Goal: Task Accomplishment & Management: Manage account settings

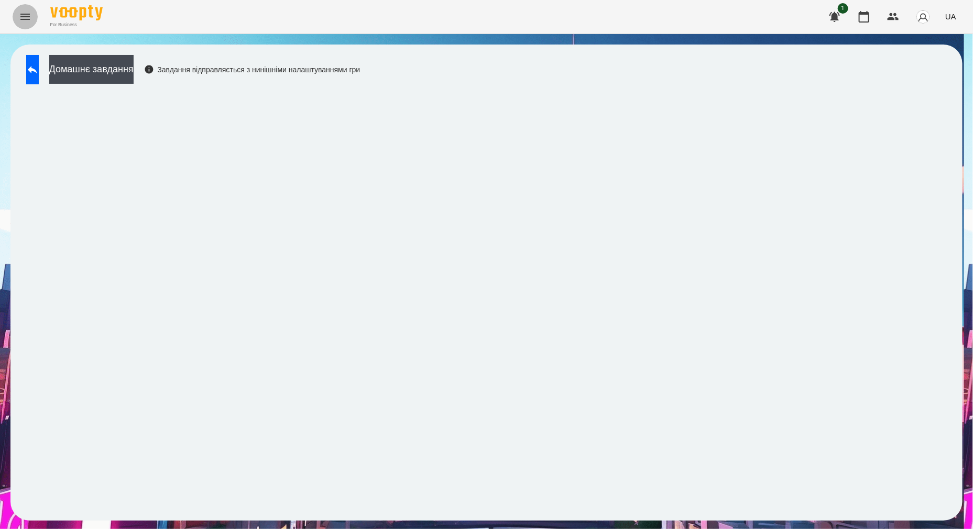
click at [21, 9] on button "Menu" at bounding box center [25, 16] width 25 height 25
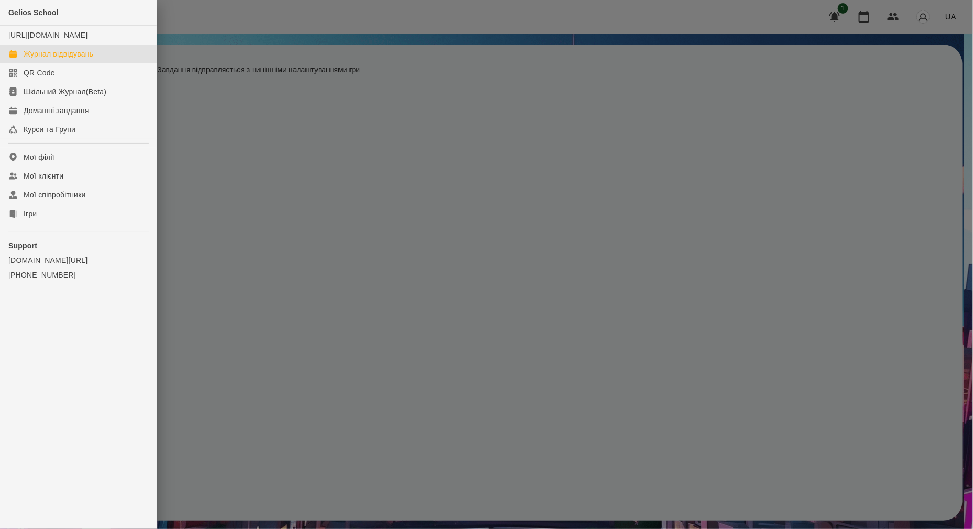
click at [60, 59] on div "Журнал відвідувань" at bounding box center [59, 54] width 70 height 10
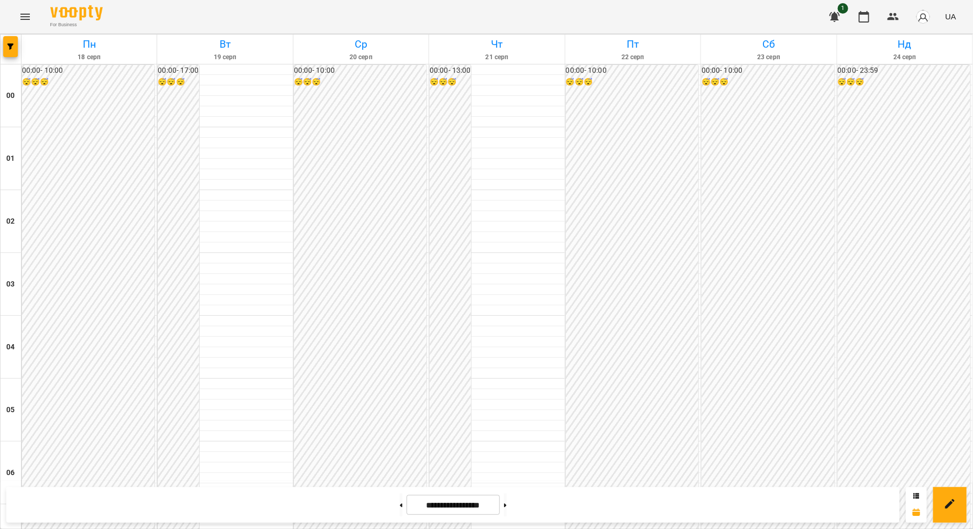
scroll to position [633, 0]
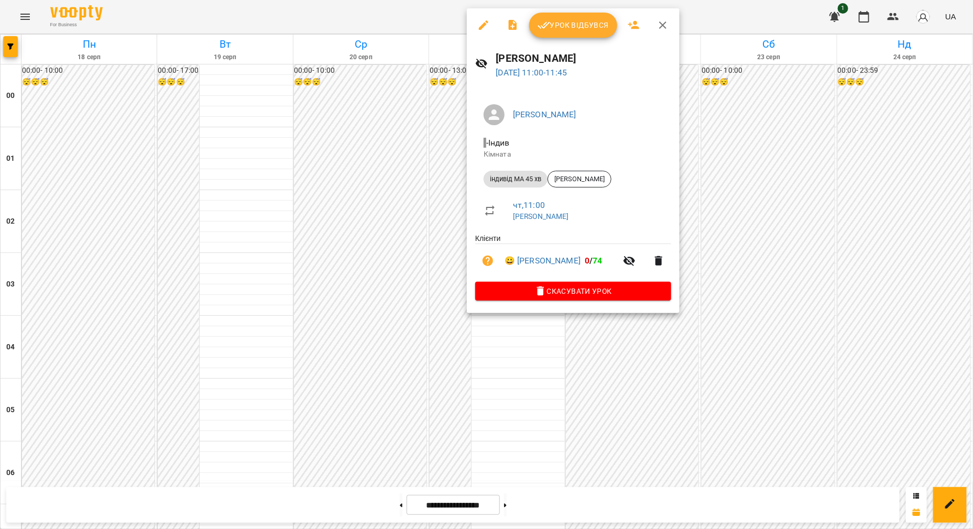
drag, startPoint x: 575, startPoint y: 23, endPoint x: 567, endPoint y: 28, distance: 9.6
click at [575, 23] on span "Урок відбувся" at bounding box center [573, 25] width 71 height 13
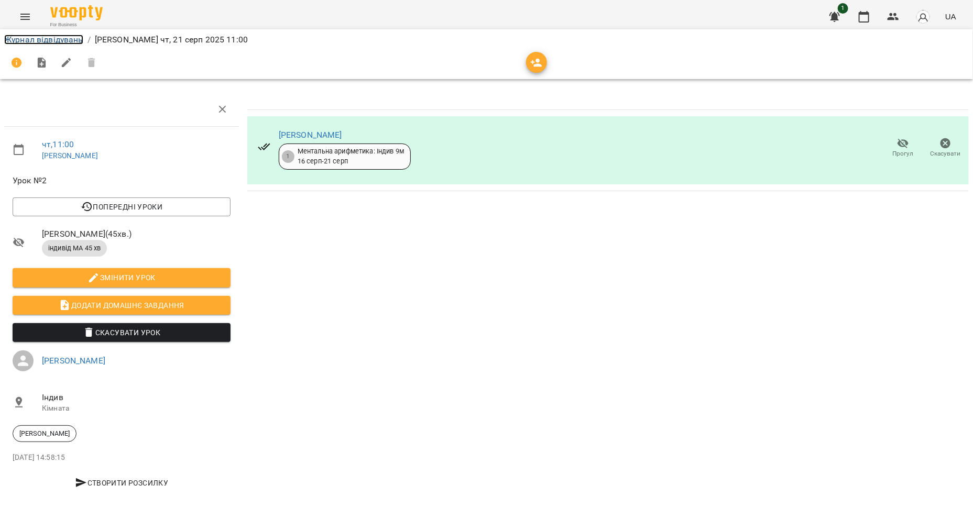
click at [64, 41] on link "Журнал відвідувань" at bounding box center [43, 40] width 79 height 10
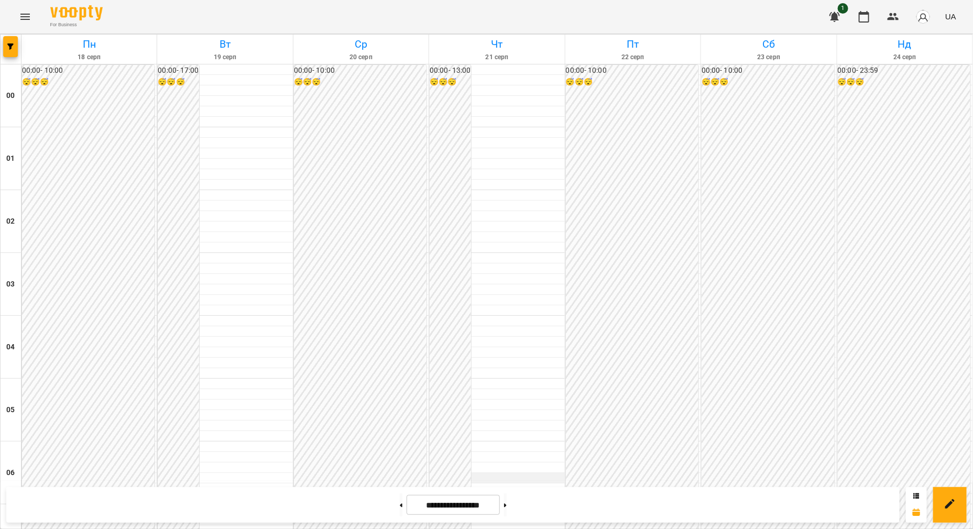
scroll to position [721, 0]
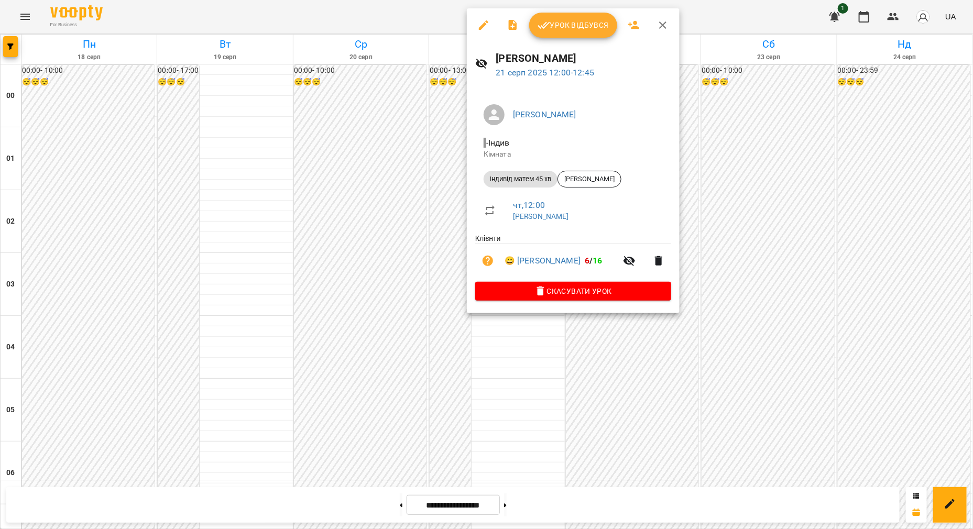
click at [558, 17] on button "Урок відбувся" at bounding box center [573, 25] width 88 height 25
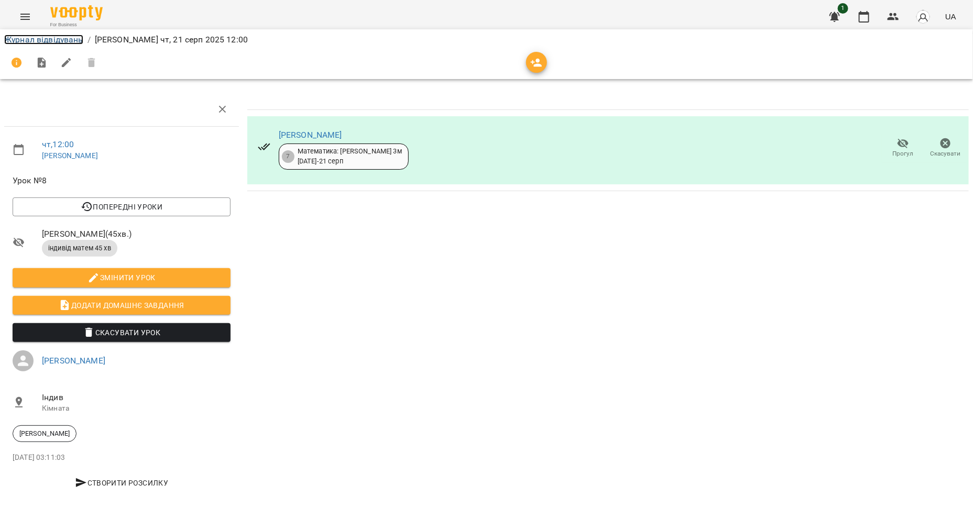
click at [69, 43] on link "Журнал відвідувань" at bounding box center [43, 40] width 79 height 10
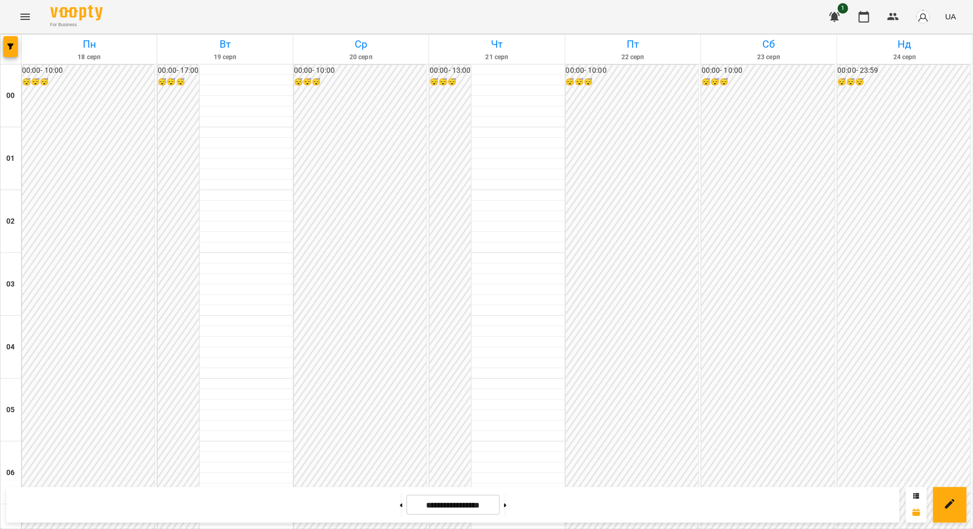
click at [25, 14] on icon "Menu" at bounding box center [24, 17] width 9 height 6
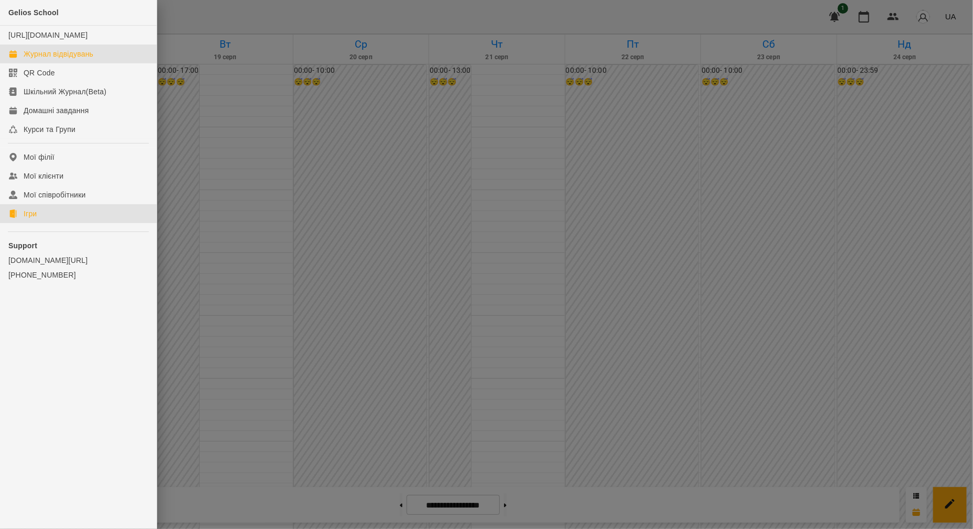
click at [55, 222] on link "Ігри" at bounding box center [78, 213] width 157 height 19
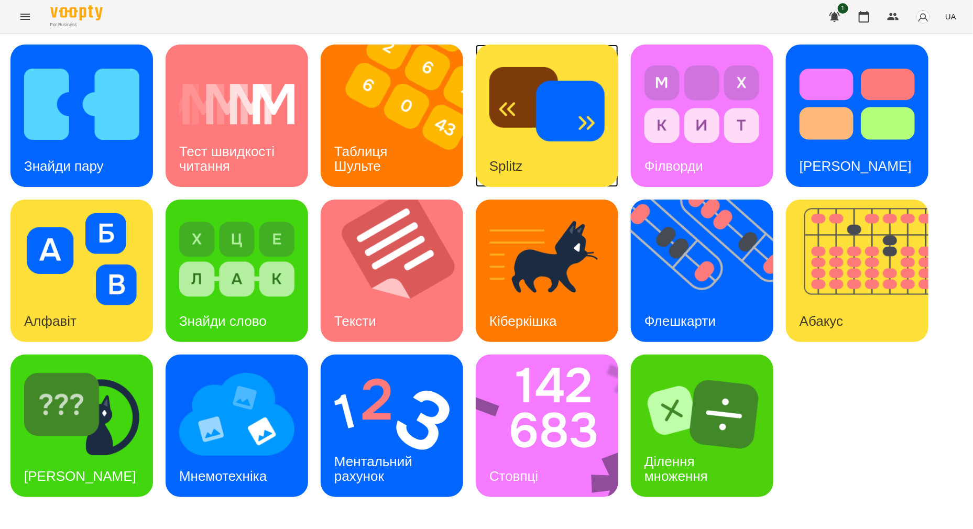
click at [522, 173] on h3 "Splitz" at bounding box center [507, 166] width 34 height 16
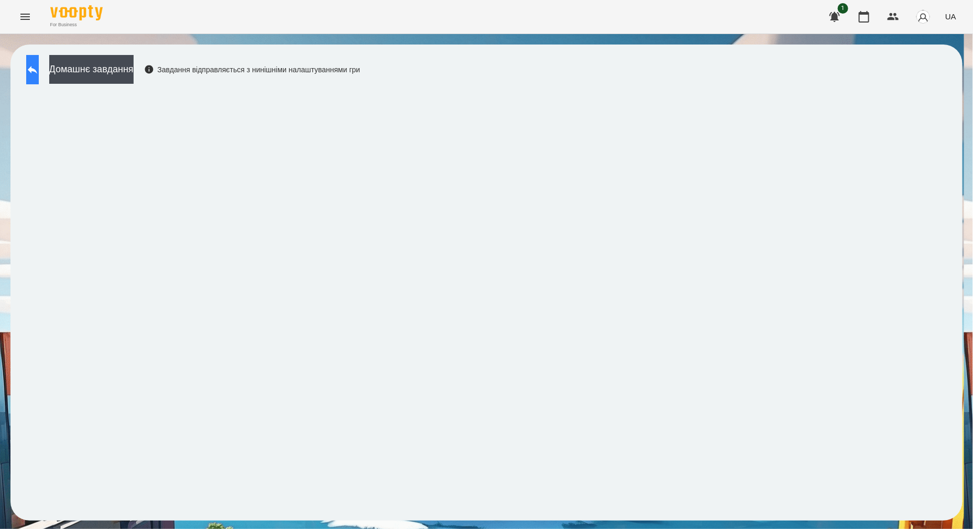
click at [39, 76] on button at bounding box center [32, 69] width 13 height 29
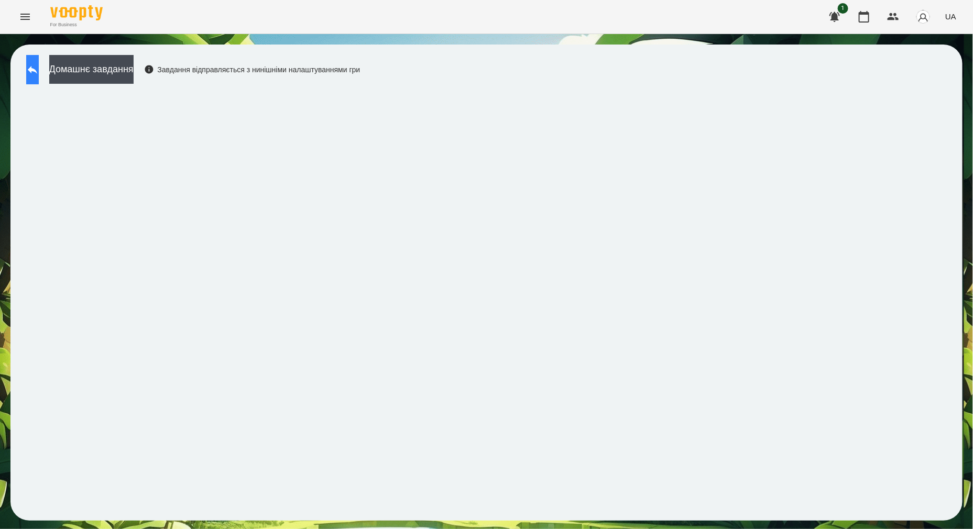
click at [39, 72] on button at bounding box center [32, 69] width 13 height 29
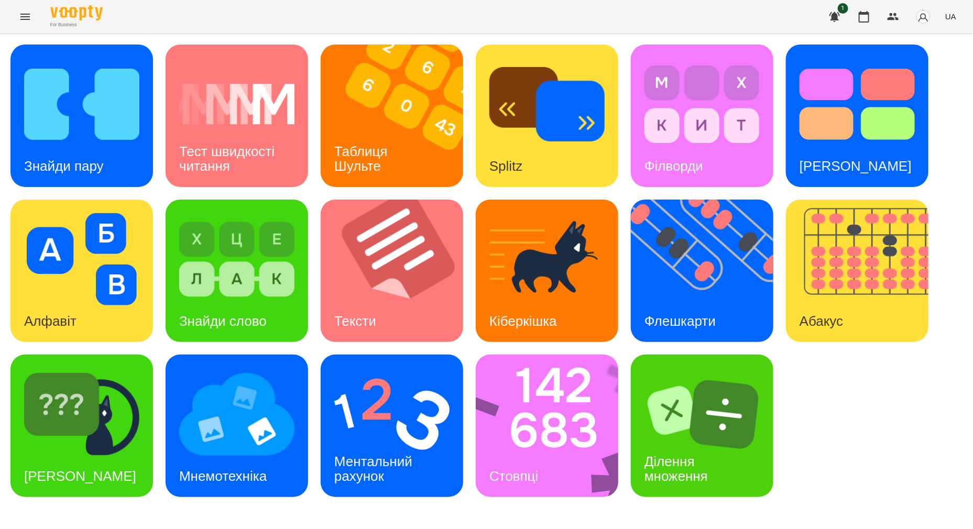
click at [28, 24] on button "Menu" at bounding box center [25, 16] width 25 height 25
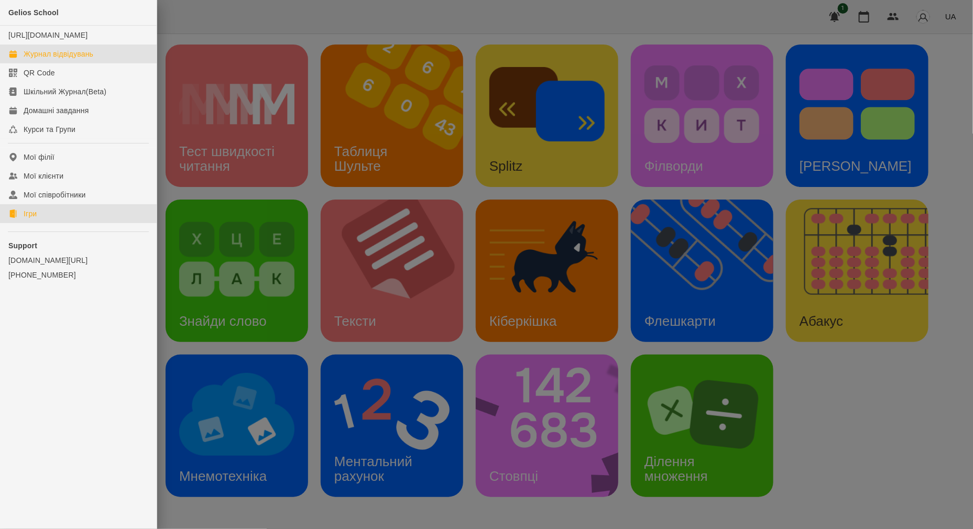
click at [55, 63] on link "Журнал відвідувань" at bounding box center [78, 54] width 157 height 19
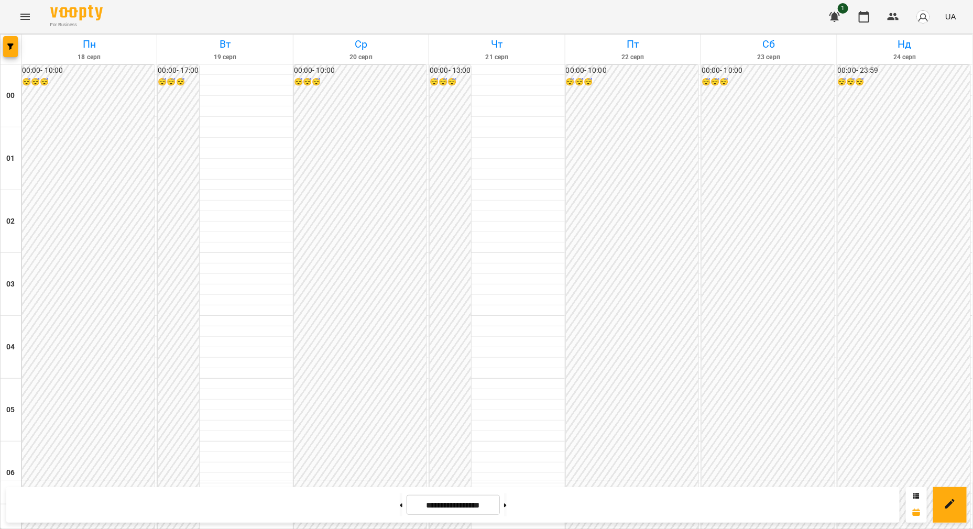
scroll to position [568, 0]
click at [19, 16] on icon "Menu" at bounding box center [25, 16] width 13 height 13
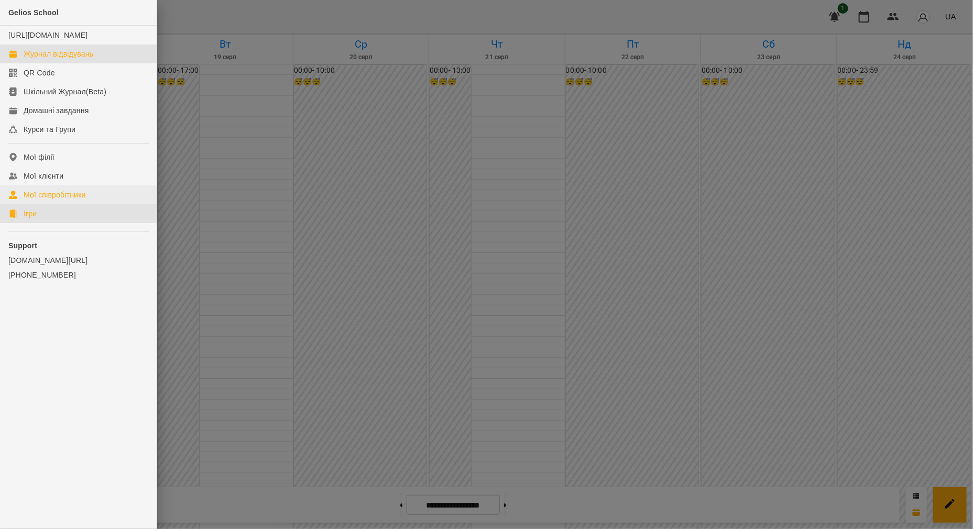
drag, startPoint x: 55, startPoint y: 220, endPoint x: 77, endPoint y: 211, distance: 23.6
click at [55, 220] on link "Ігри" at bounding box center [78, 213] width 157 height 19
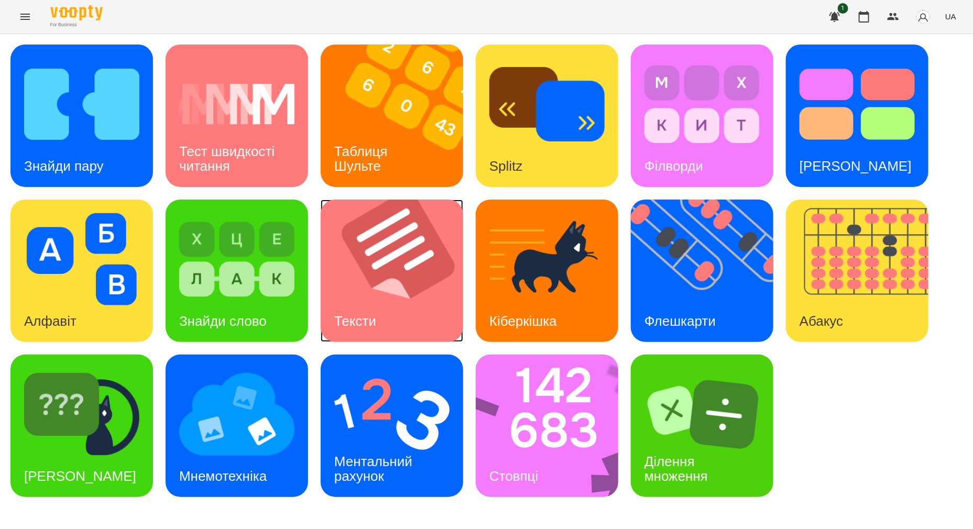
click at [409, 312] on img at bounding box center [399, 271] width 156 height 143
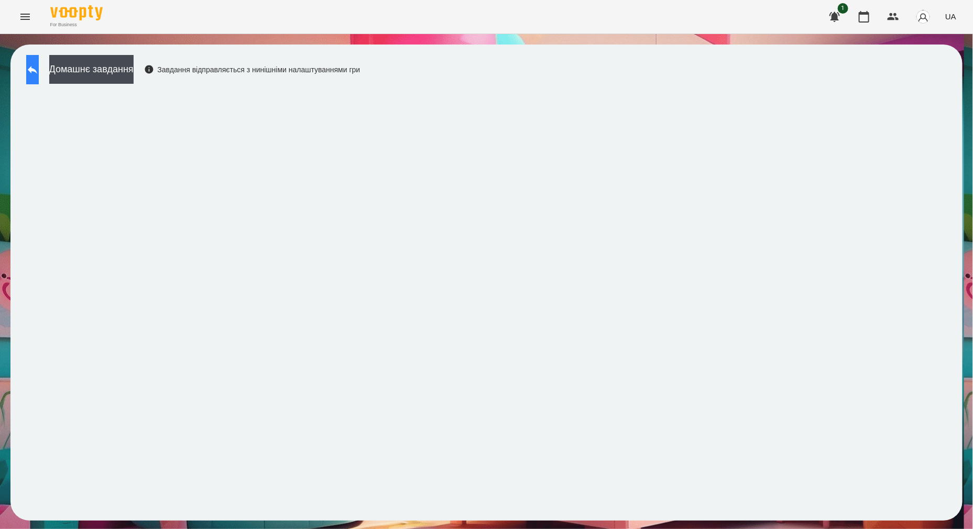
click at [30, 58] on button at bounding box center [32, 69] width 13 height 29
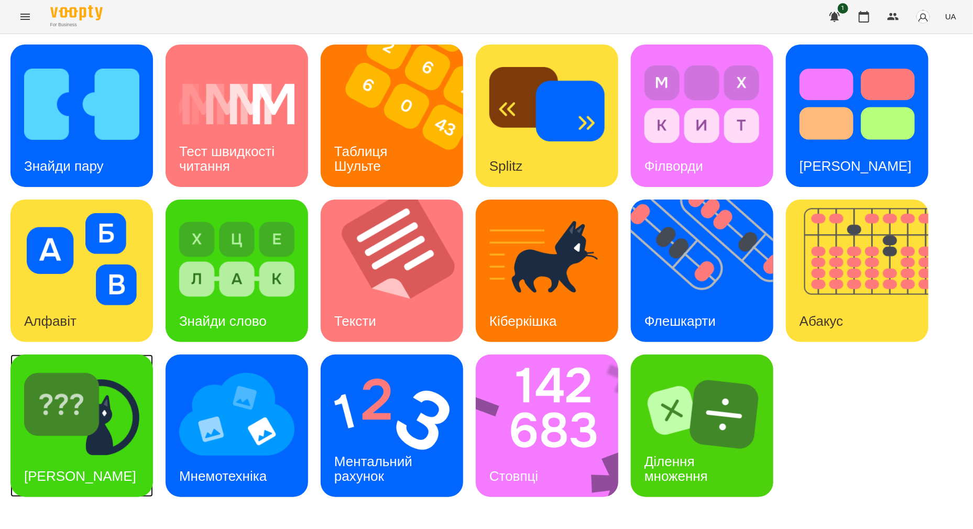
click at [109, 425] on img at bounding box center [81, 415] width 115 height 92
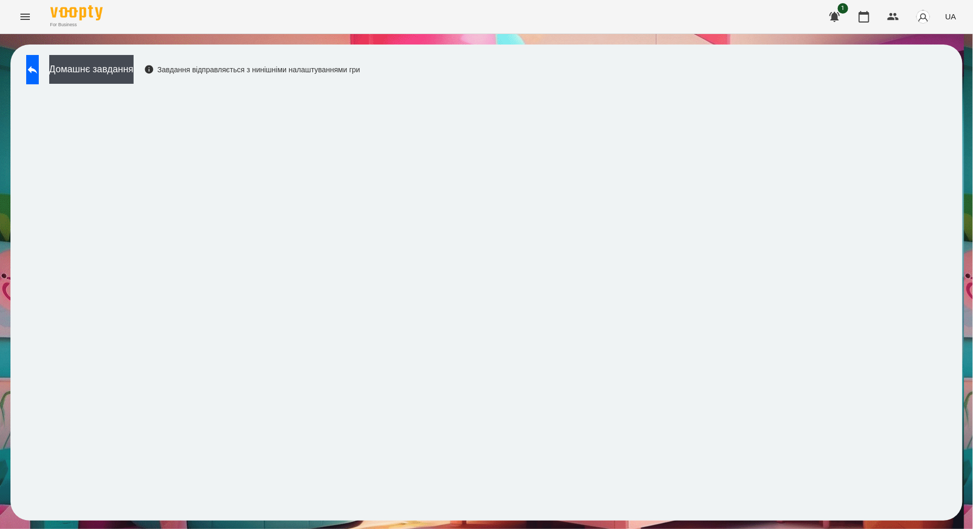
click at [18, 22] on button "Menu" at bounding box center [25, 16] width 25 height 25
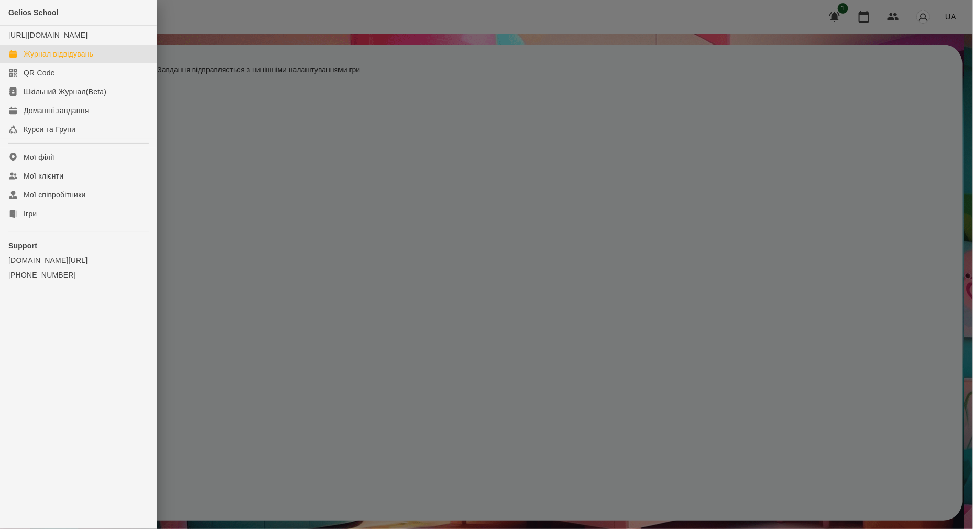
click at [38, 59] on div "Журнал відвідувань" at bounding box center [59, 54] width 70 height 10
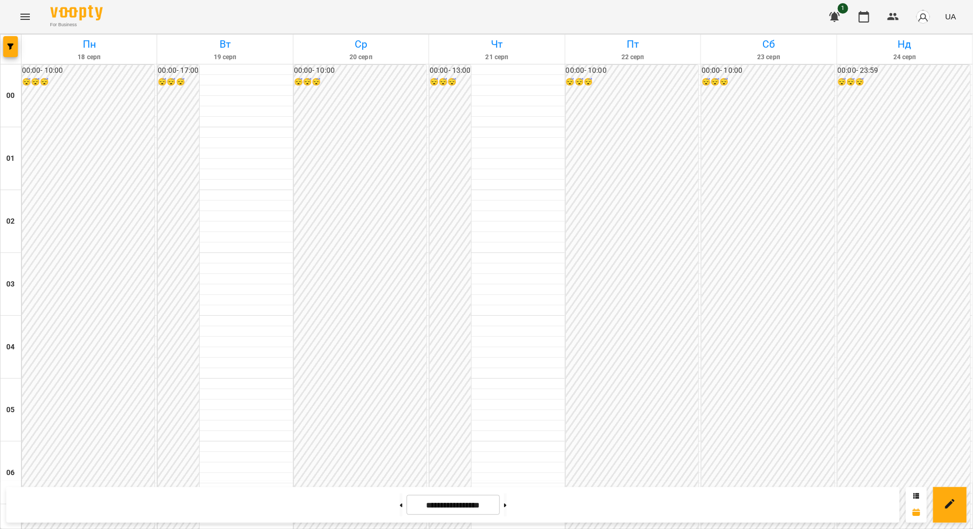
scroll to position [699, 0]
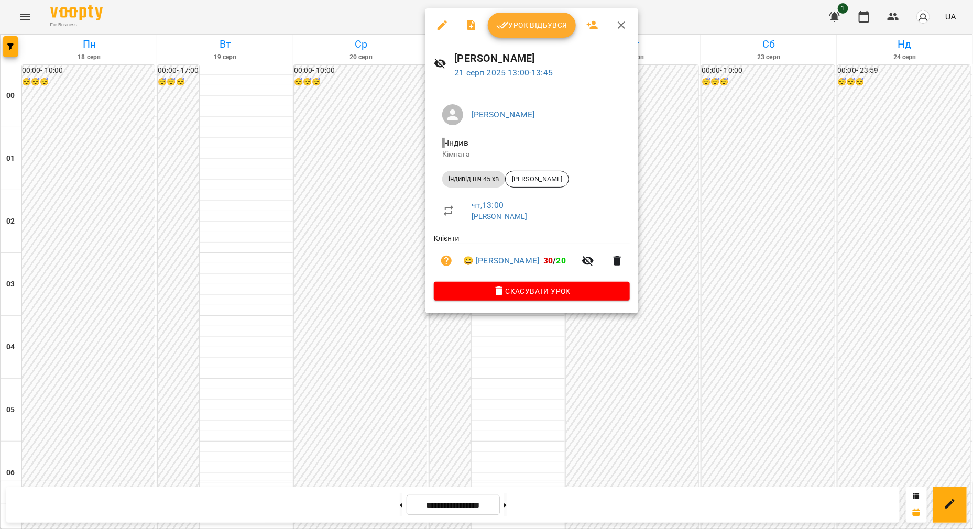
click at [535, 25] on span "Урок відбувся" at bounding box center [531, 25] width 71 height 13
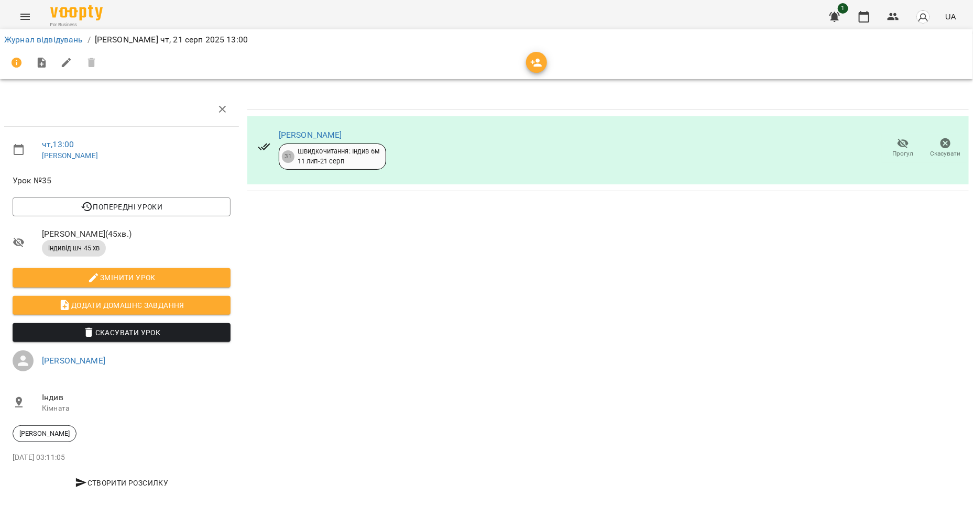
click at [31, 20] on button "Menu" at bounding box center [25, 16] width 25 height 25
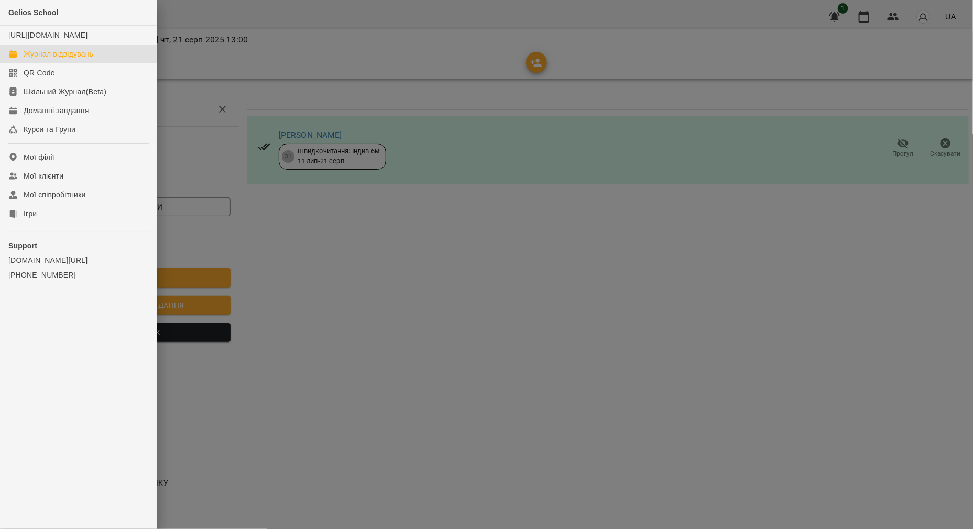
click at [47, 59] on div "Журнал відвідувань" at bounding box center [59, 54] width 70 height 10
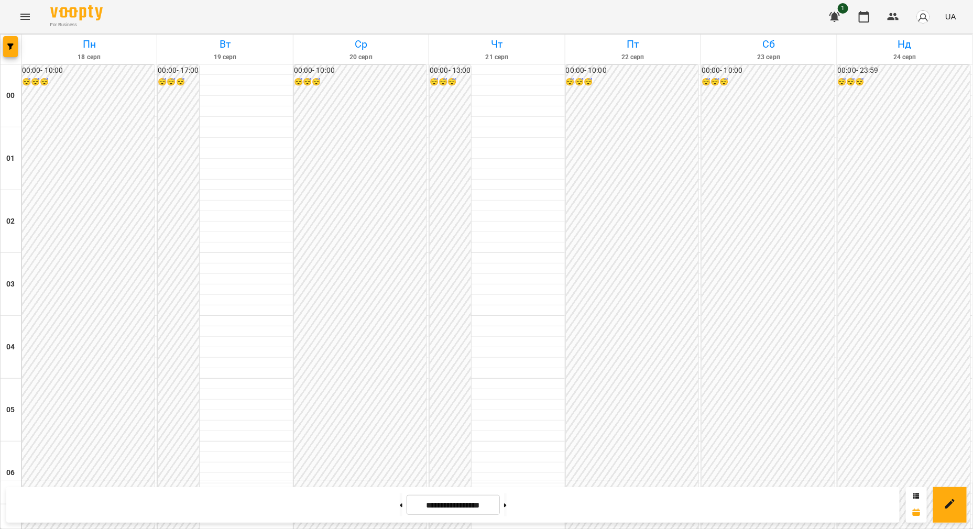
scroll to position [961, 0]
click at [507, 506] on icon at bounding box center [505, 506] width 3 height 4
click at [400, 505] on button at bounding box center [401, 505] width 3 height 23
type input "**********"
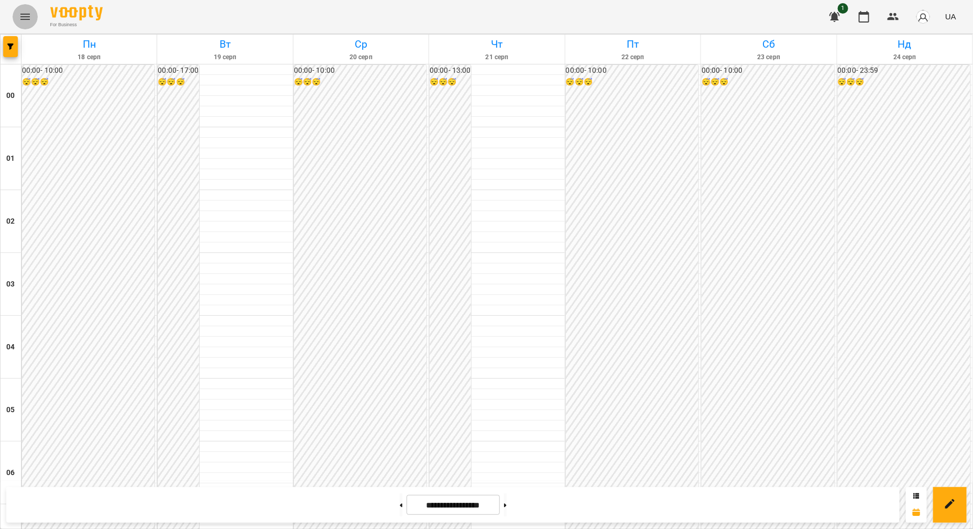
click at [29, 23] on icon "Menu" at bounding box center [25, 16] width 13 height 13
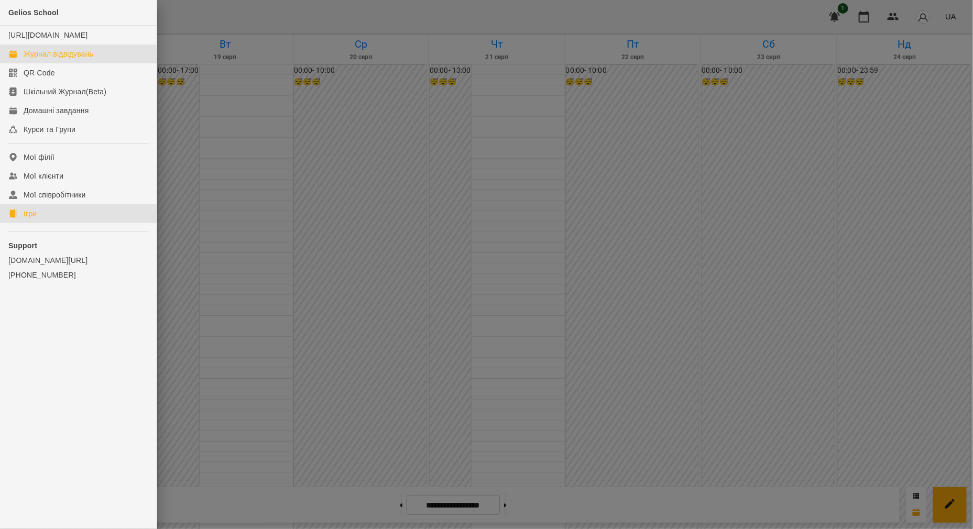
click at [49, 223] on link "Ігри" at bounding box center [78, 213] width 157 height 19
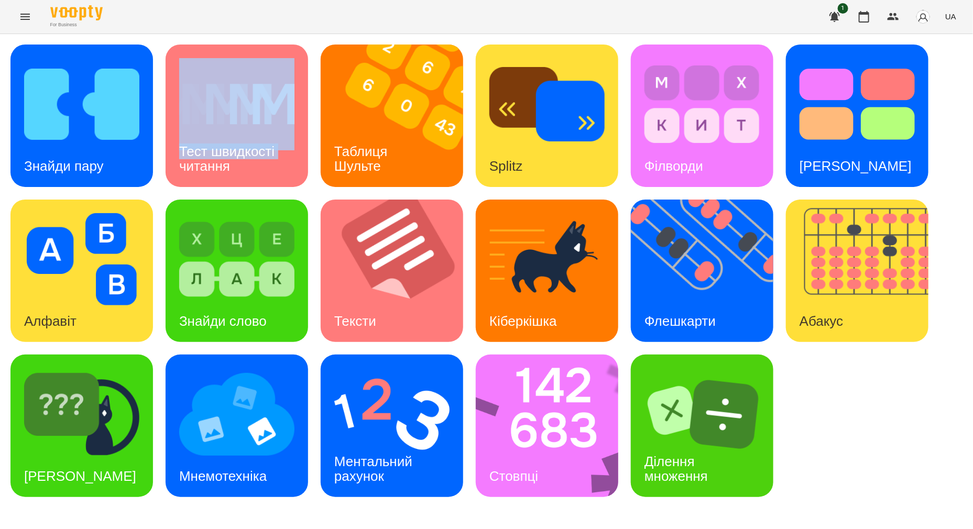
drag, startPoint x: 160, startPoint y: 170, endPoint x: 169, endPoint y: 160, distance: 13.0
click at [169, 160] on div "Знайди пару Тест швидкості читання Таблиця Шульте Splitz Філворди Тест Струпа А…" at bounding box center [486, 271] width 952 height 453
click at [422, 116] on img at bounding box center [399, 116] width 156 height 143
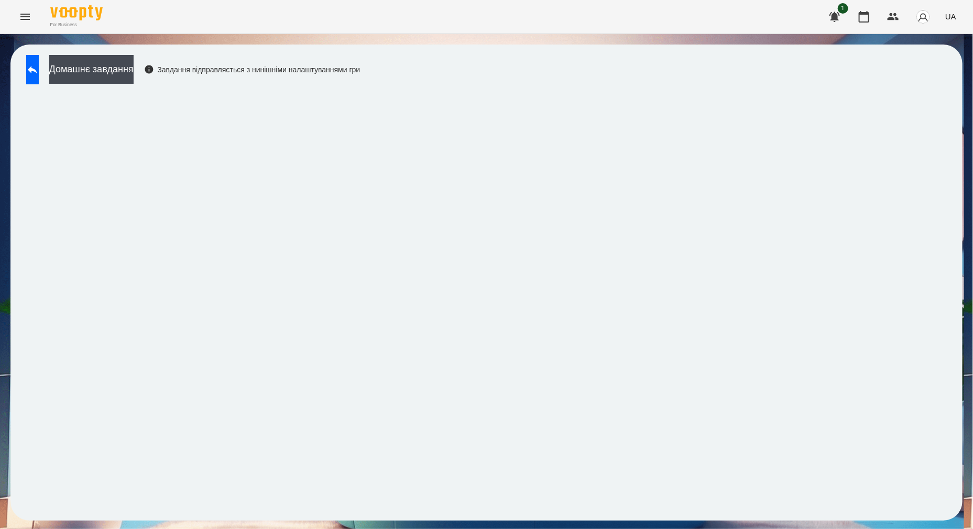
click at [481, 75] on div "Домашнє завдання Завдання відправляється з нинішніми налаштуваннями гри" at bounding box center [486, 283] width 952 height 476
click at [31, 75] on button at bounding box center [32, 69] width 13 height 29
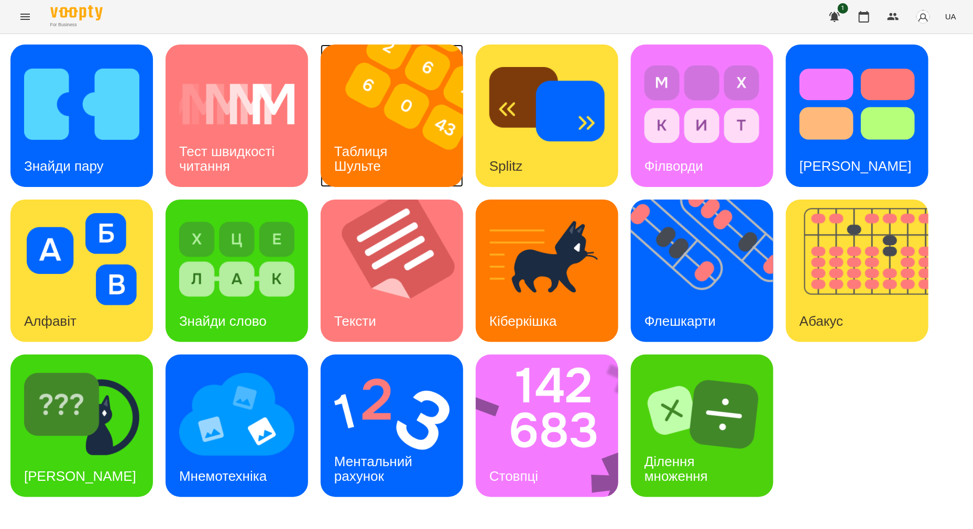
click at [372, 118] on img at bounding box center [399, 116] width 156 height 143
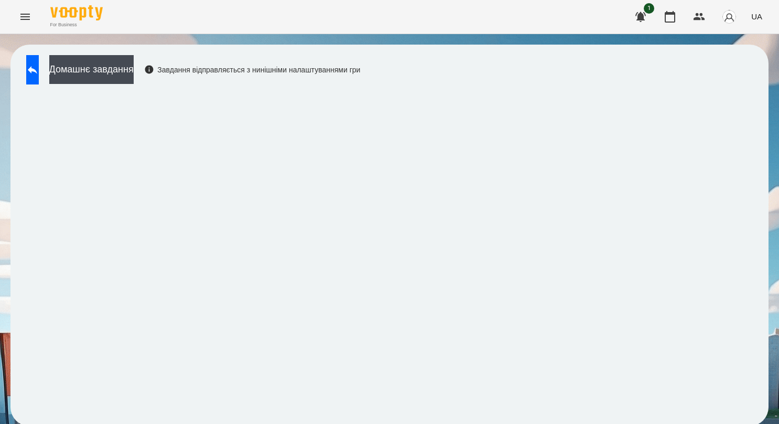
scroll to position [2, 0]
click at [494, 69] on div "Домашнє завдання Завдання відправляється з нинішніми налаштуваннями гри" at bounding box center [389, 235] width 758 height 381
click at [39, 73] on icon at bounding box center [32, 69] width 13 height 13
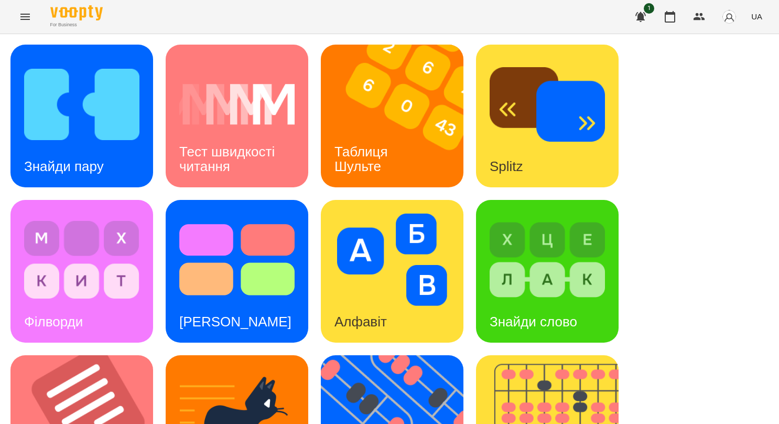
scroll to position [264, 0]
click at [405, 355] on img at bounding box center [399, 426] width 156 height 143
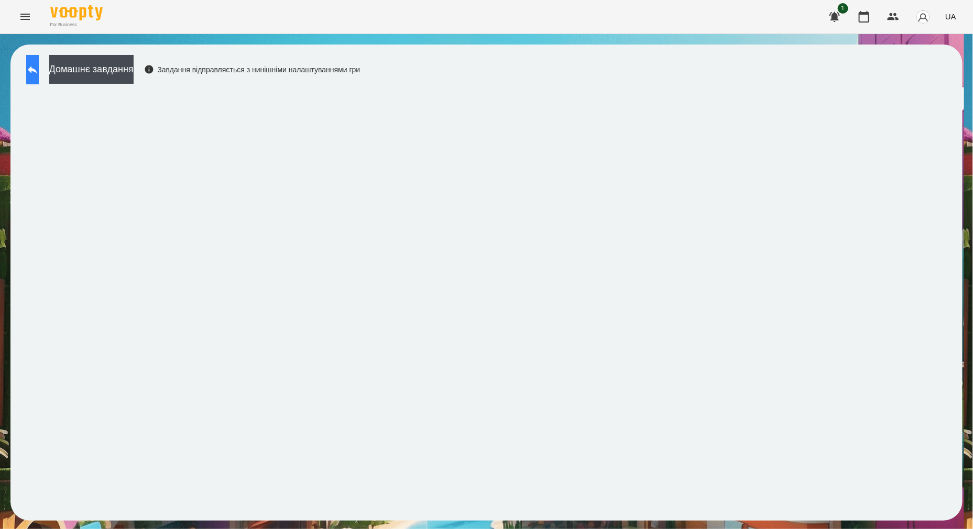
click at [39, 59] on button at bounding box center [32, 69] width 13 height 29
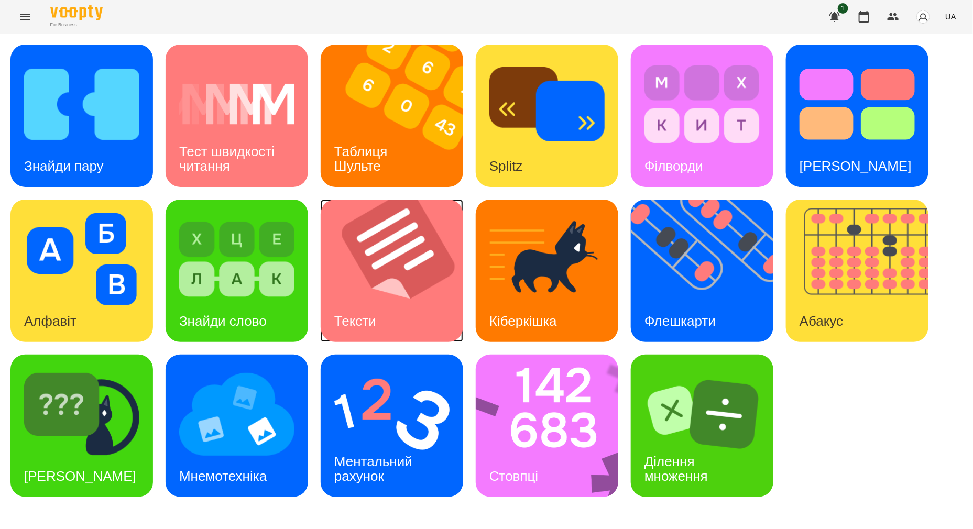
click at [436, 341] on img at bounding box center [399, 271] width 156 height 143
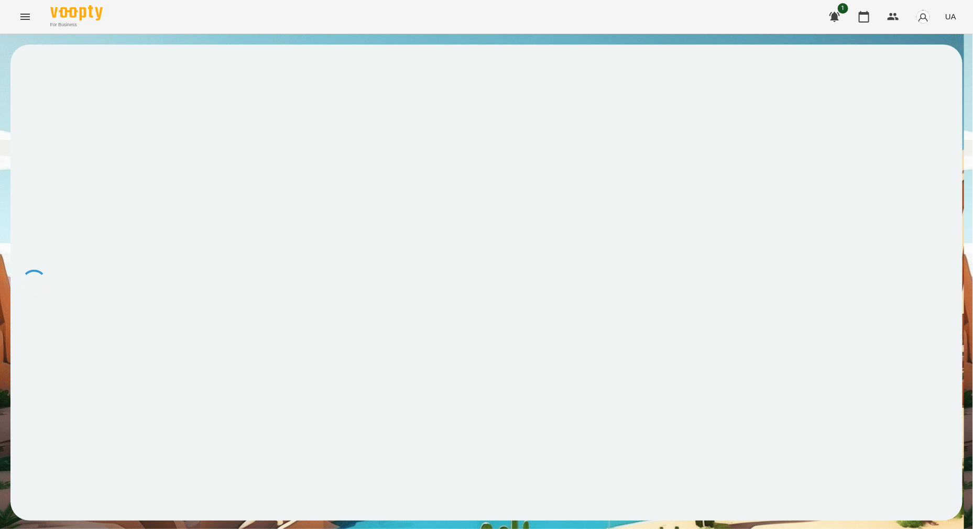
click at [0, 0] on iframe at bounding box center [0, 0] width 0 height 0
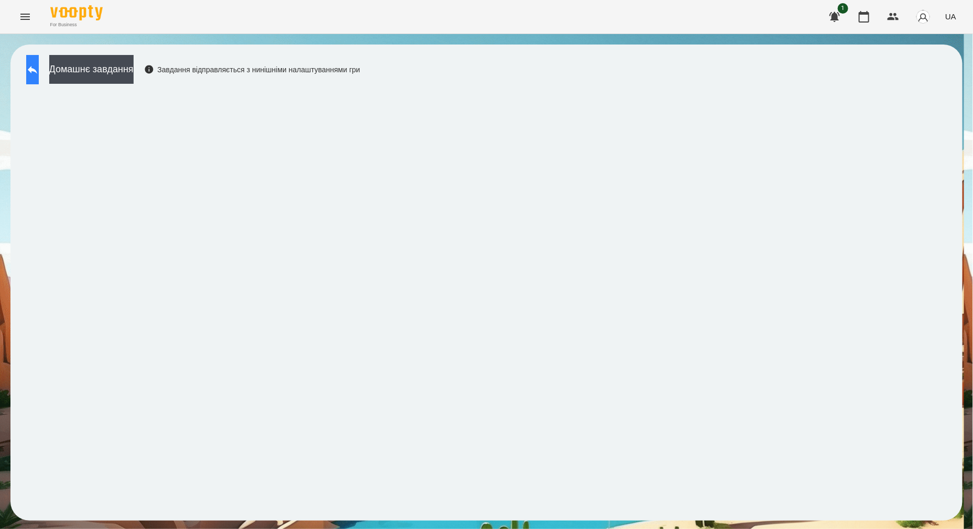
click at [39, 72] on button at bounding box center [32, 69] width 13 height 29
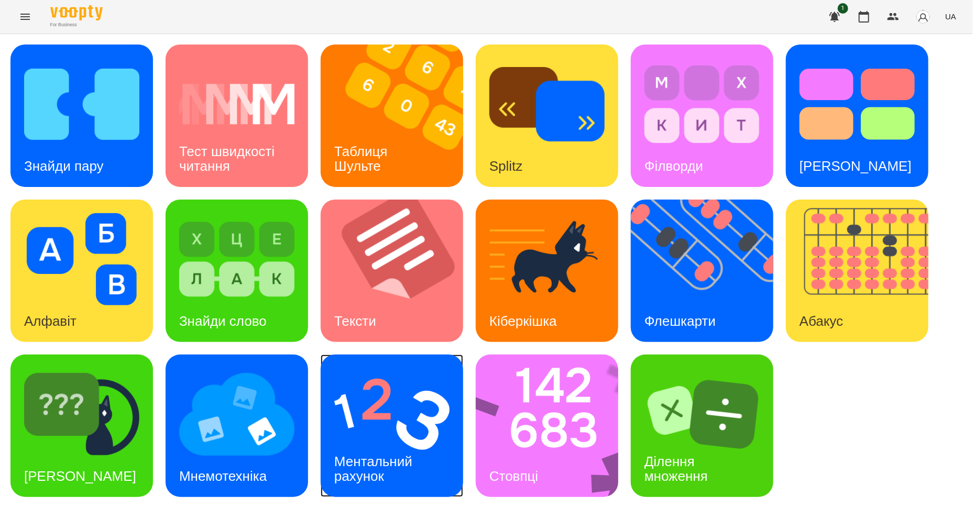
click at [366, 395] on img at bounding box center [391, 415] width 115 height 92
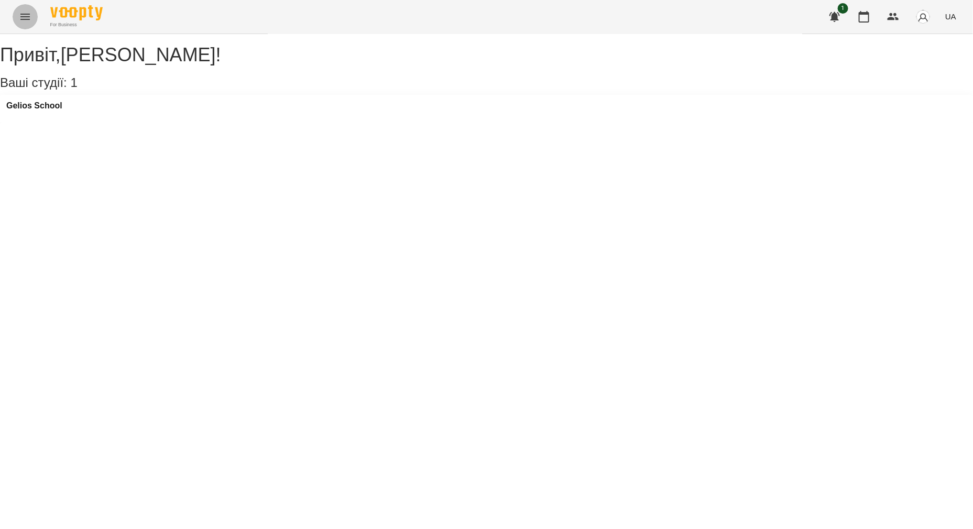
click at [29, 23] on icon "Menu" at bounding box center [25, 16] width 13 height 13
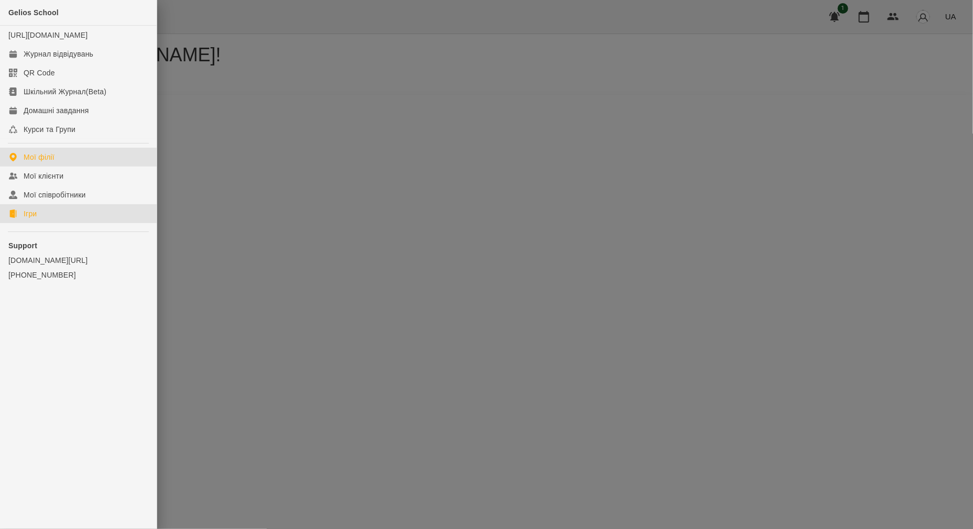
drag, startPoint x: 51, startPoint y: 231, endPoint x: 257, endPoint y: 231, distance: 206.0
click at [51, 223] on link "Ігри" at bounding box center [78, 213] width 157 height 19
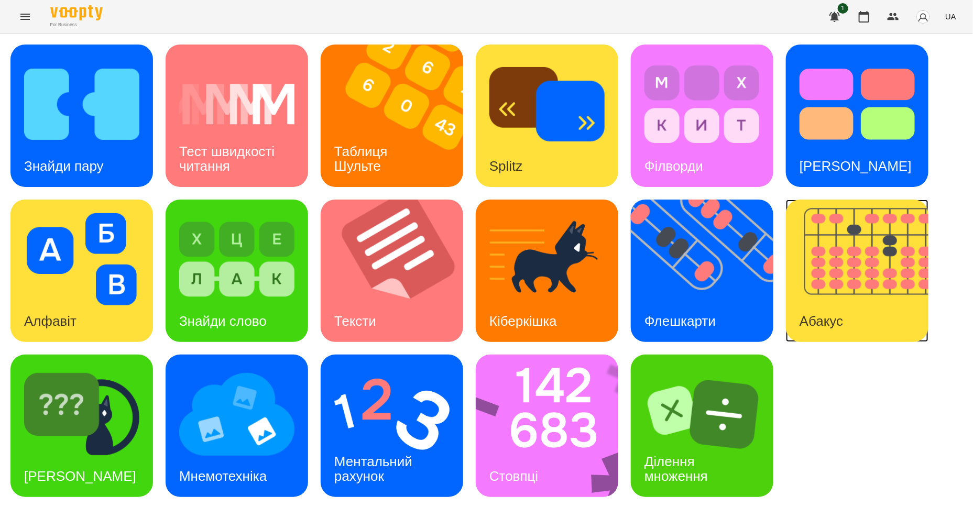
click at [798, 273] on img at bounding box center [864, 271] width 156 height 143
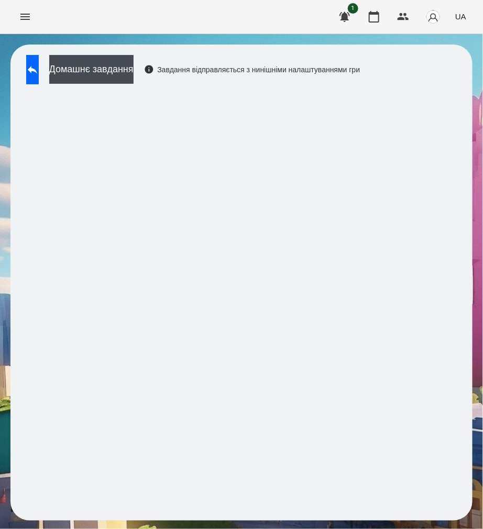
click at [483, 201] on html "For Business 1 UA Домашнє завдання Завдання відправляється з нинішніми налаштув…" at bounding box center [241, 266] width 483 height 532
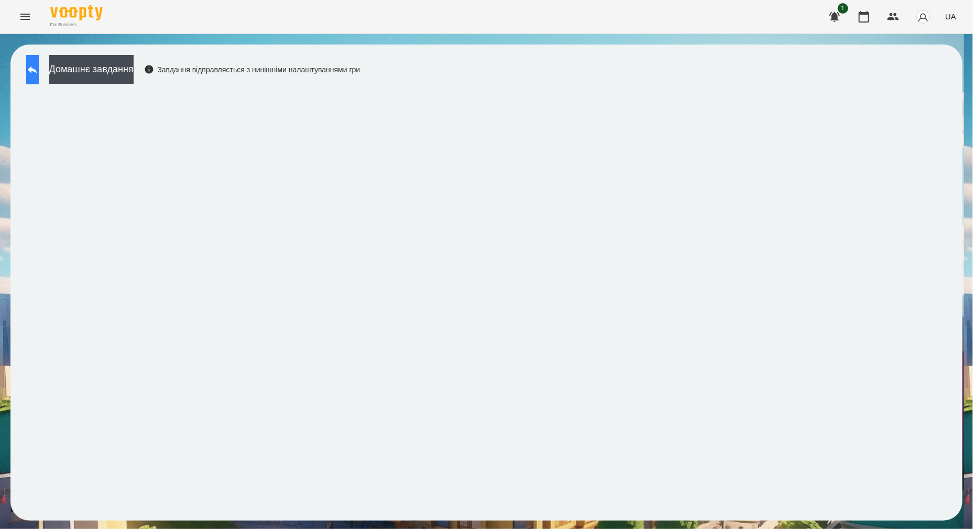
click at [39, 68] on icon at bounding box center [32, 69] width 13 height 13
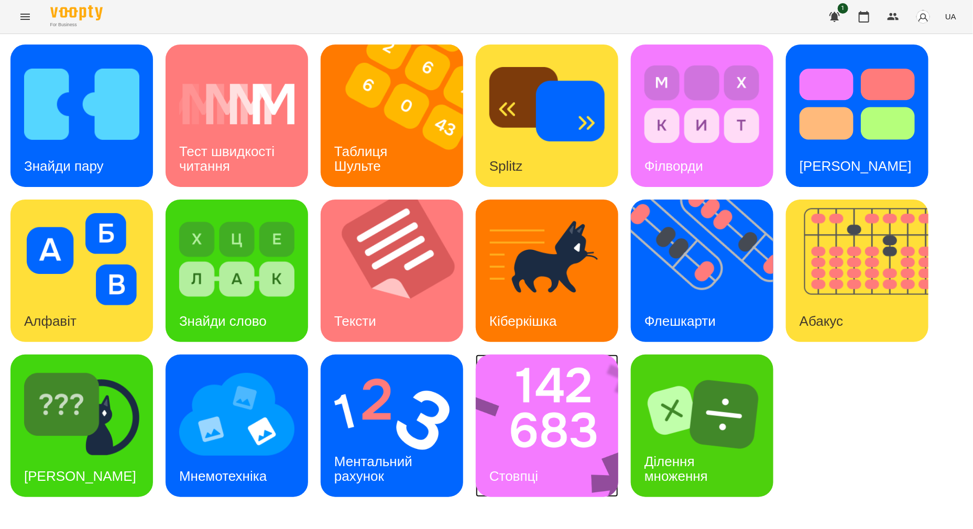
click at [556, 463] on img at bounding box center [554, 426] width 156 height 143
click at [28, 14] on icon "Menu" at bounding box center [24, 17] width 9 height 6
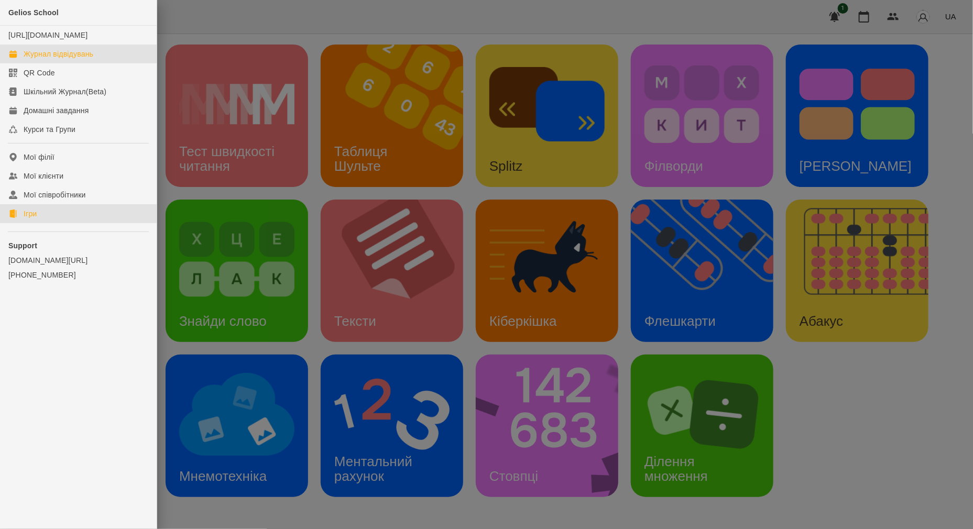
click at [47, 59] on div "Журнал відвідувань" at bounding box center [59, 54] width 70 height 10
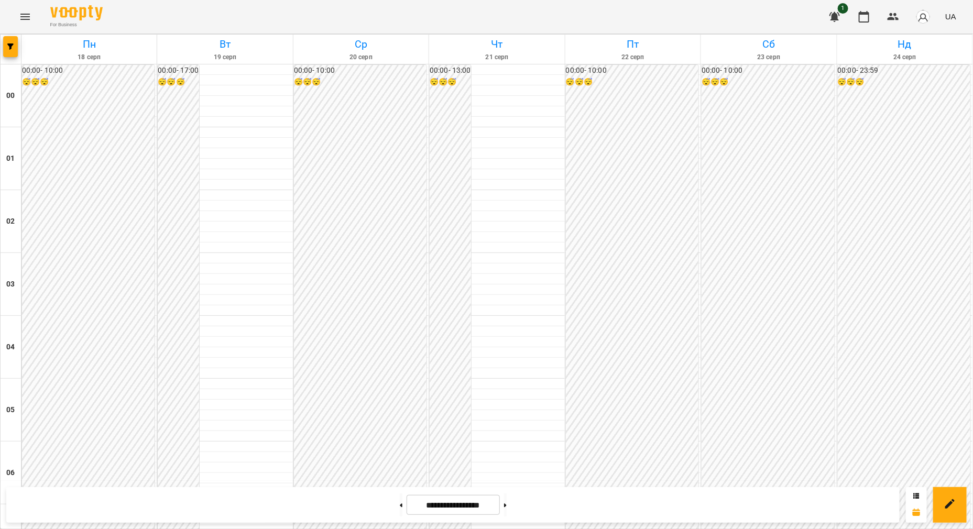
scroll to position [851, 0]
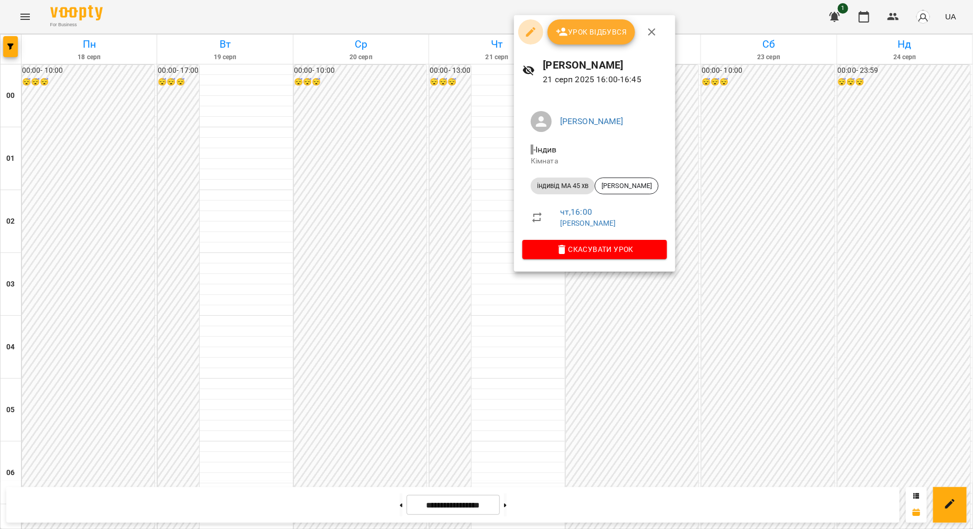
click at [526, 34] on icon "button" at bounding box center [531, 32] width 13 height 13
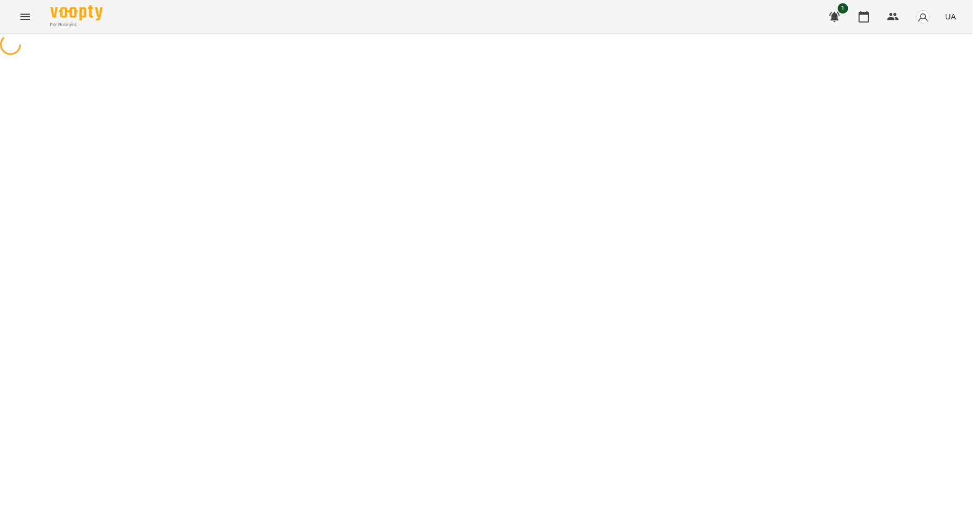
select select "**********"
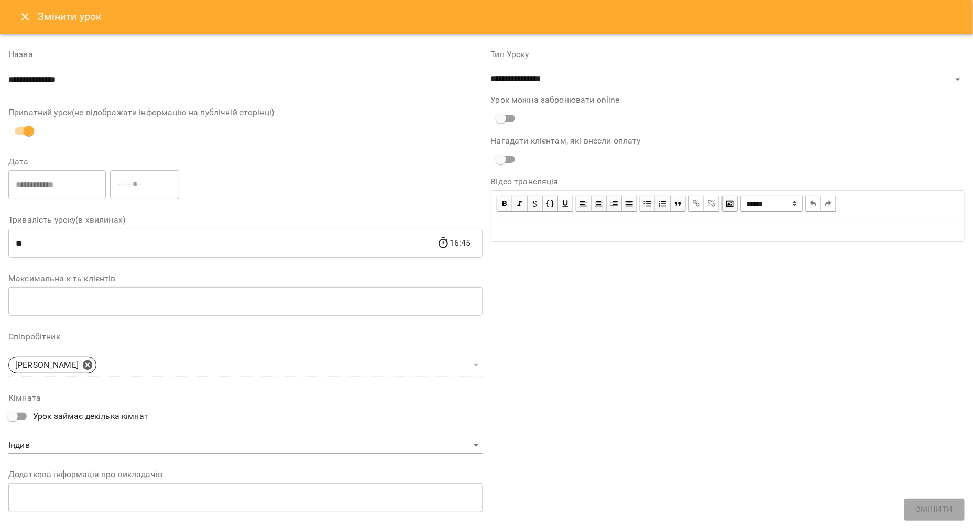
click at [29, 18] on icon "Close" at bounding box center [25, 16] width 13 height 13
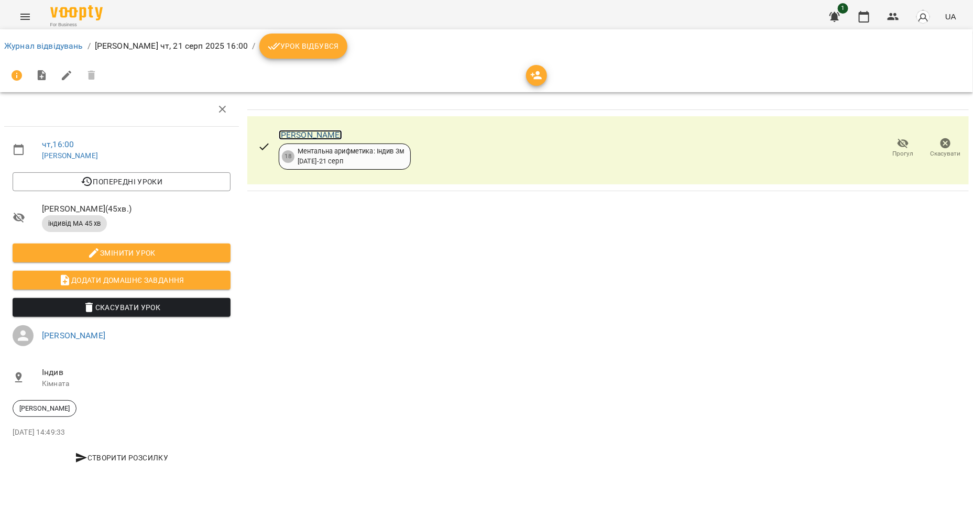
click at [299, 136] on link "[PERSON_NAME]" at bounding box center [310, 135] width 63 height 10
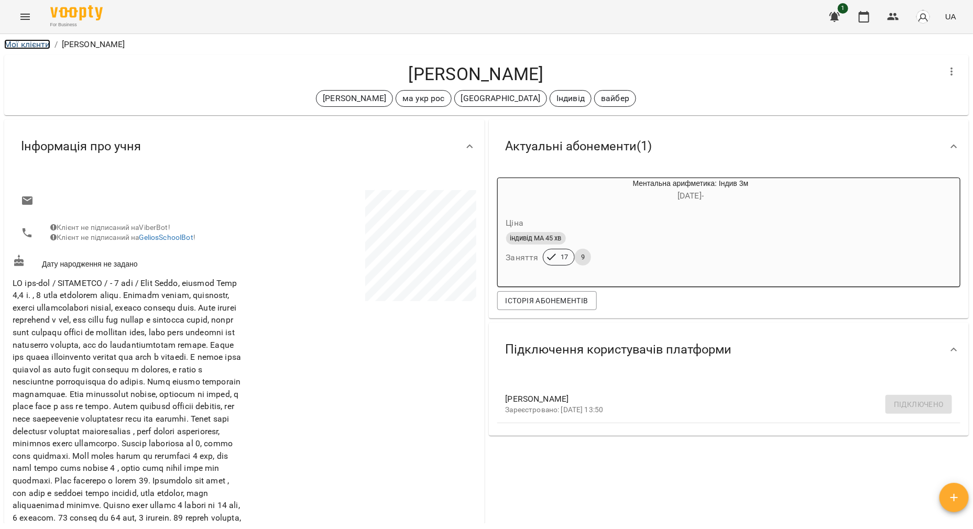
click at [19, 45] on link "Мої клієнти" at bounding box center [27, 44] width 46 height 10
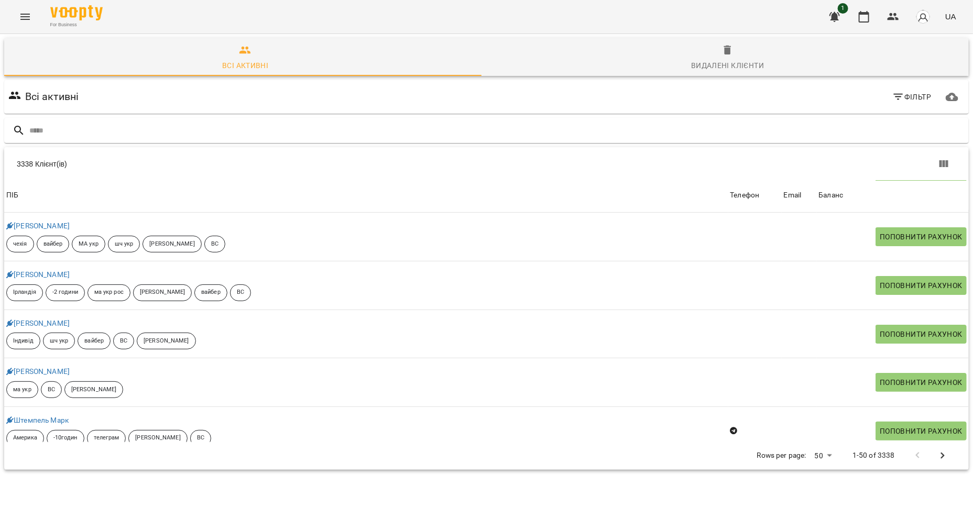
scroll to position [65, 0]
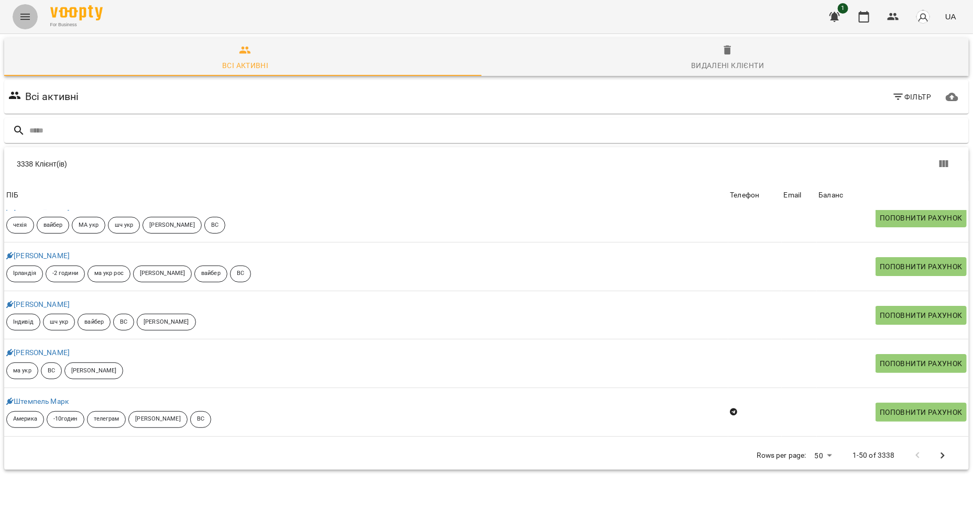
click at [23, 14] on icon "Menu" at bounding box center [24, 17] width 9 height 6
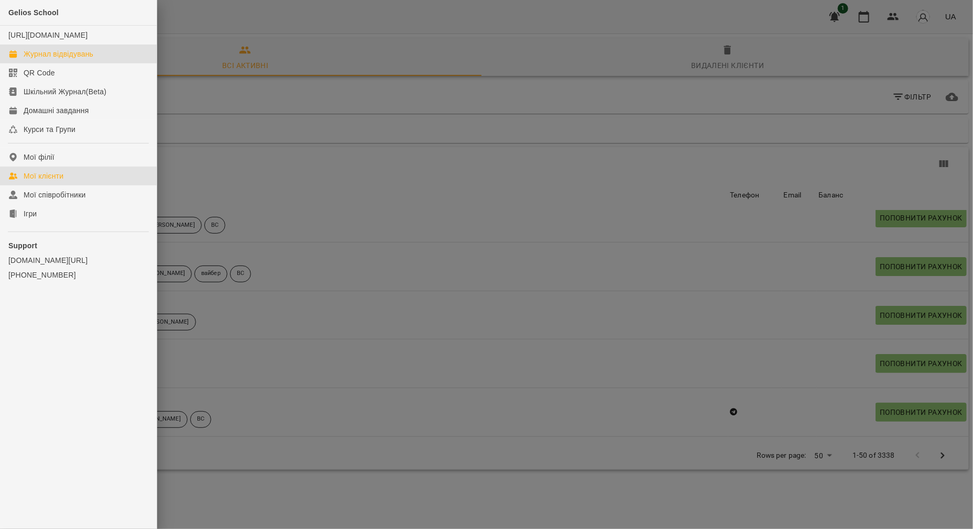
click at [41, 59] on div "Журнал відвідувань" at bounding box center [59, 54] width 70 height 10
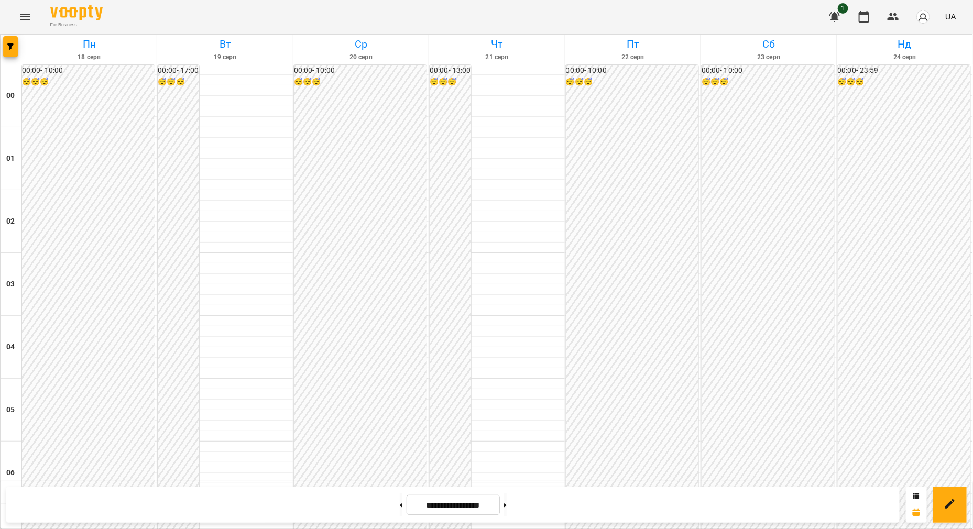
scroll to position [786, 0]
